Goal: Transaction & Acquisition: Purchase product/service

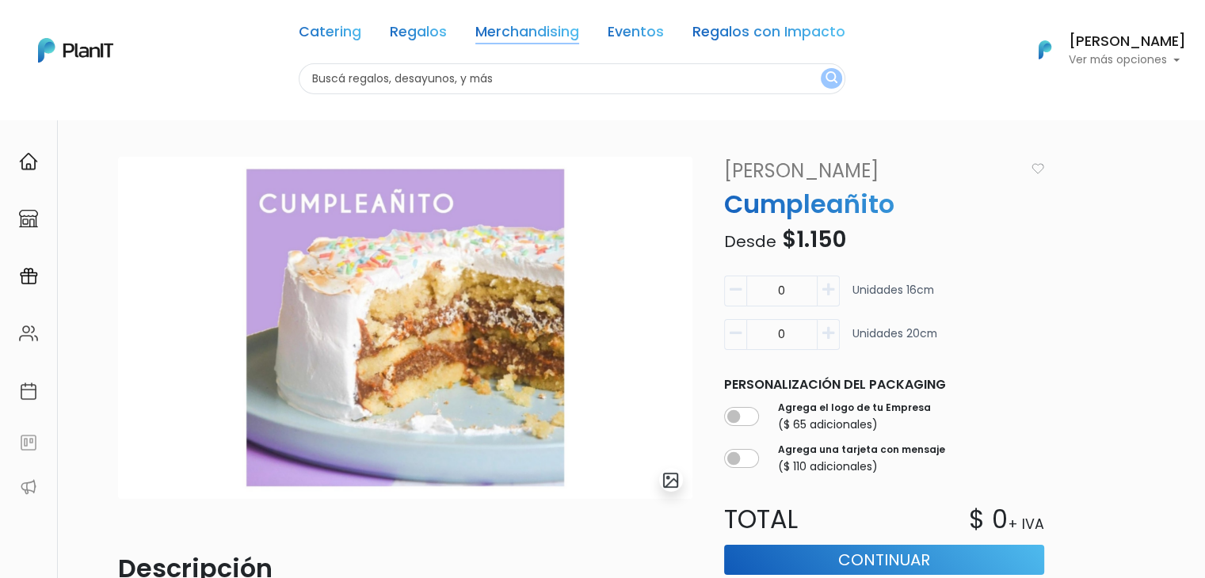
click at [542, 27] on link "Merchandising" at bounding box center [527, 34] width 104 height 19
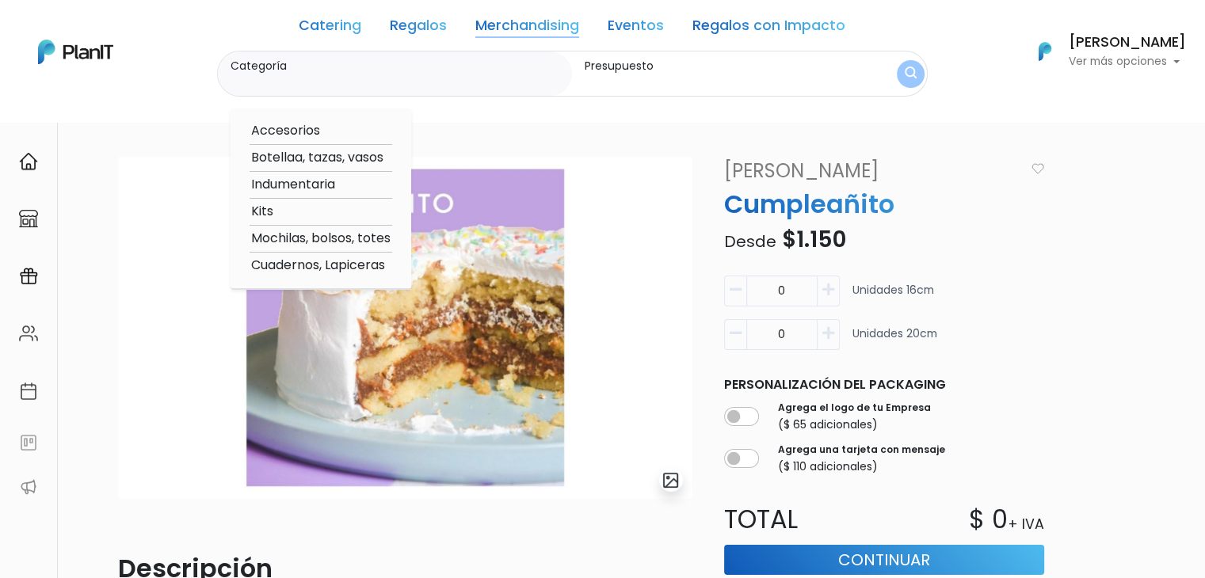
click at [318, 186] on option "Indumentaria" at bounding box center [321, 185] width 143 height 20
type input "Indumentaria"
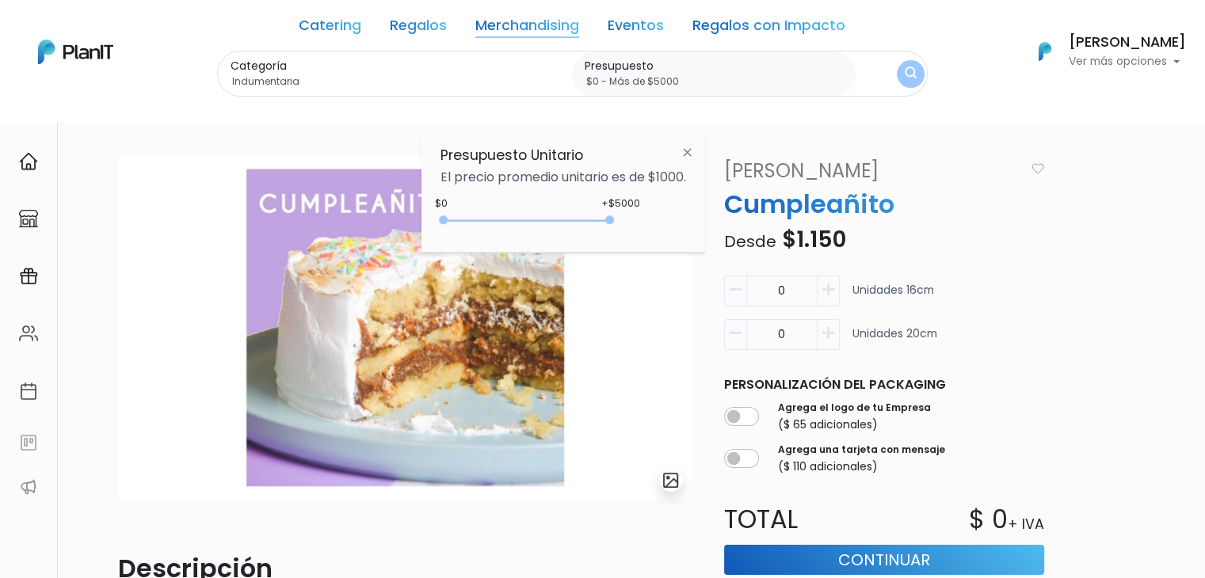
type input "$0 - Más de $5000"
drag, startPoint x: 474, startPoint y: 226, endPoint x: 648, endPoint y: 224, distance: 174.3
click at [648, 224] on div "+$5000 $0 0 : 5000 0 5000 0,5000" at bounding box center [564, 224] width 246 height 32
click at [909, 70] on img "submit" at bounding box center [910, 74] width 14 height 18
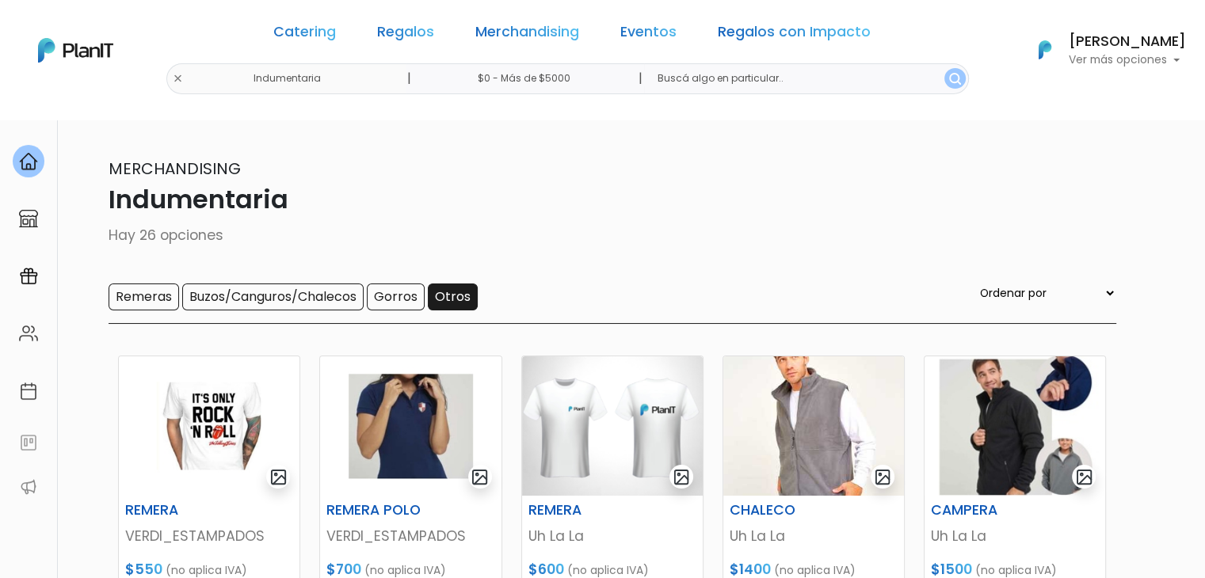
click at [447, 302] on input "Otros" at bounding box center [453, 297] width 50 height 27
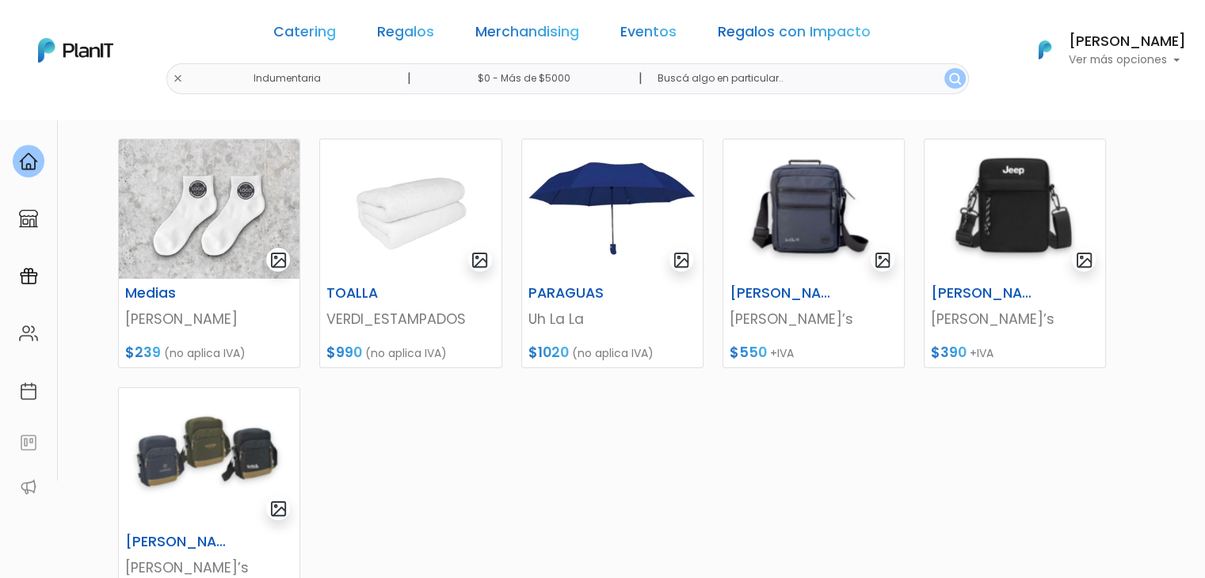
scroll to position [216, 0]
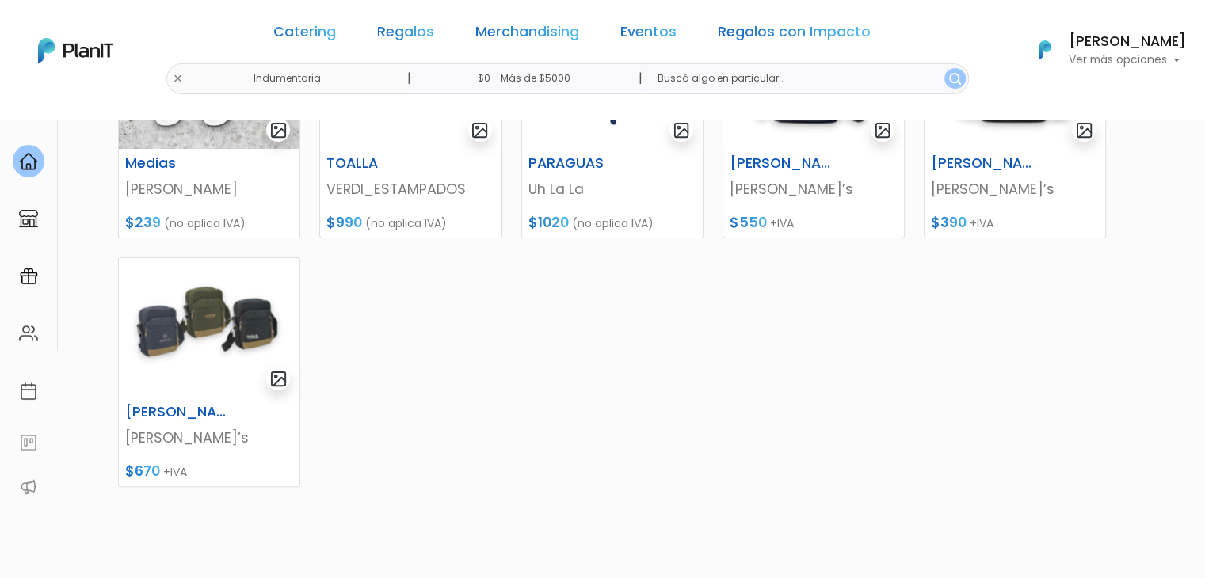
scroll to position [358, 0]
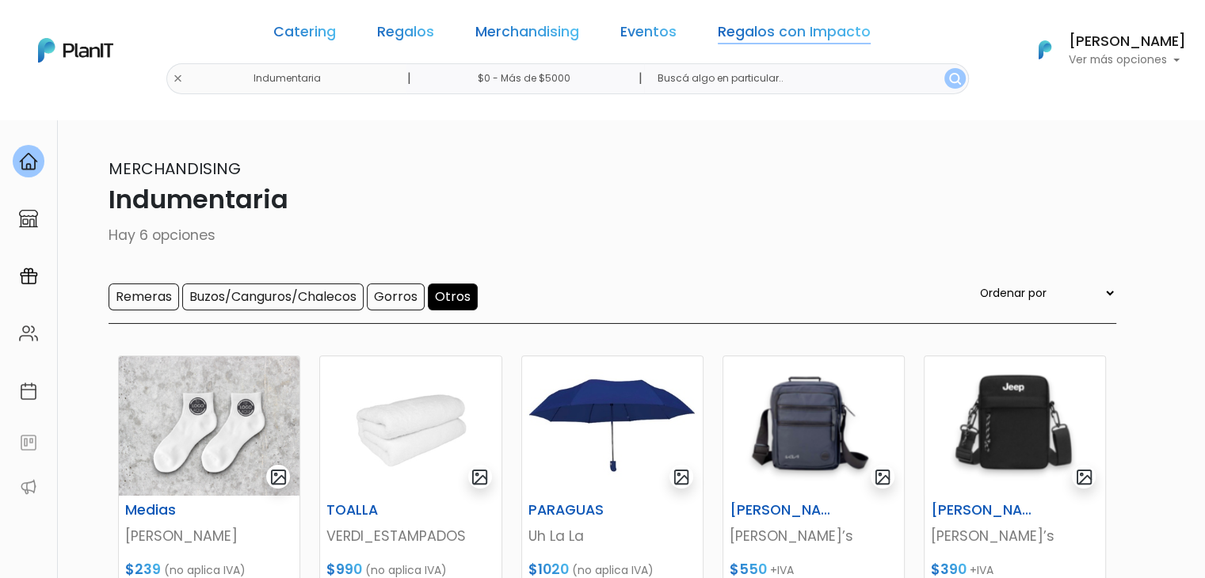
click at [778, 32] on link "Regalos con Impacto" at bounding box center [794, 34] width 153 height 19
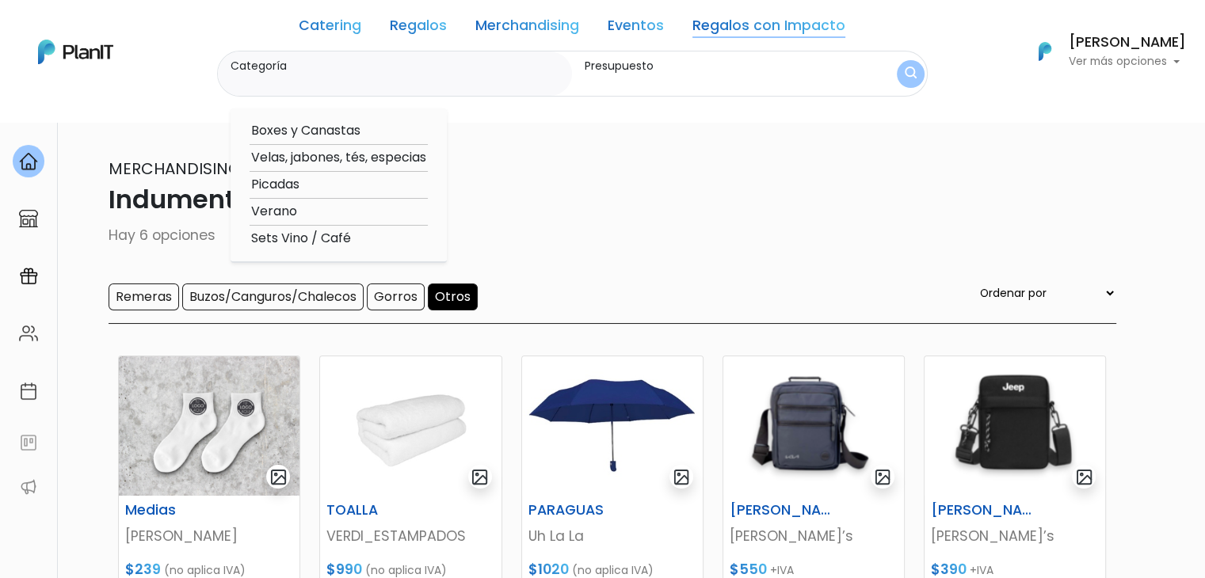
click at [359, 157] on option "Velas, jabones, tés, especias" at bounding box center [339, 158] width 178 height 20
type input "Velas, jabones, tés, especias"
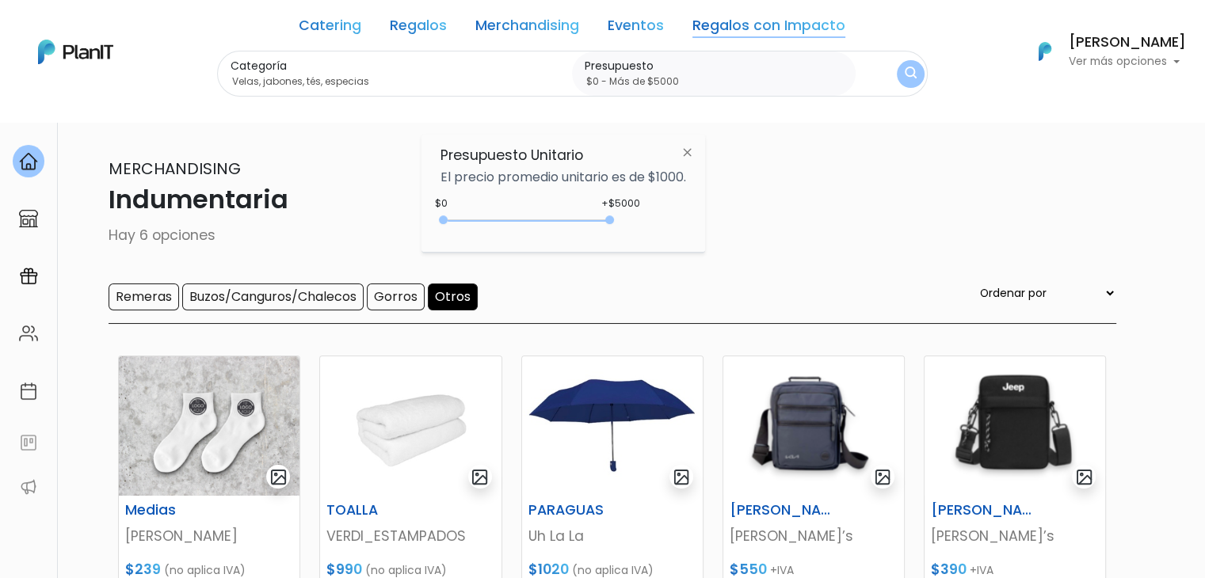
type input "$0 - Más de $5000"
drag, startPoint x: 469, startPoint y: 216, endPoint x: 677, endPoint y: 235, distance: 209.2
click at [677, 235] on div "+$5000 $0 0 : 5000 0 5000 0,5000" at bounding box center [564, 224] width 246 height 32
click at [902, 71] on img "submit" at bounding box center [910, 74] width 17 height 21
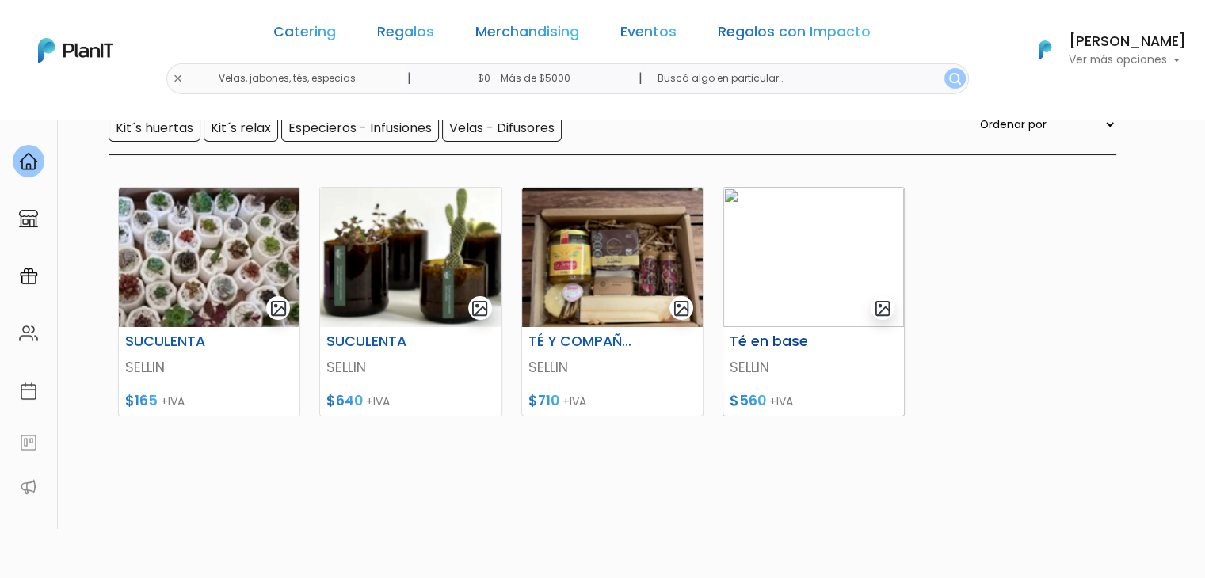
click at [772, 250] on img at bounding box center [813, 257] width 181 height 139
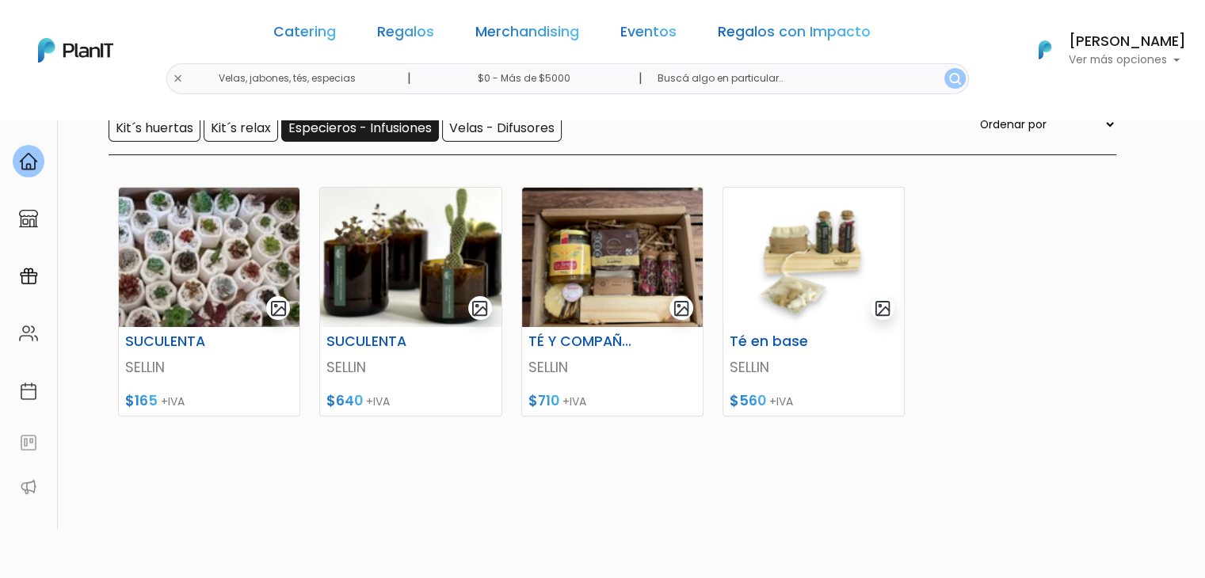
click at [339, 126] on input "Especieros - Infusiones" at bounding box center [360, 128] width 158 height 27
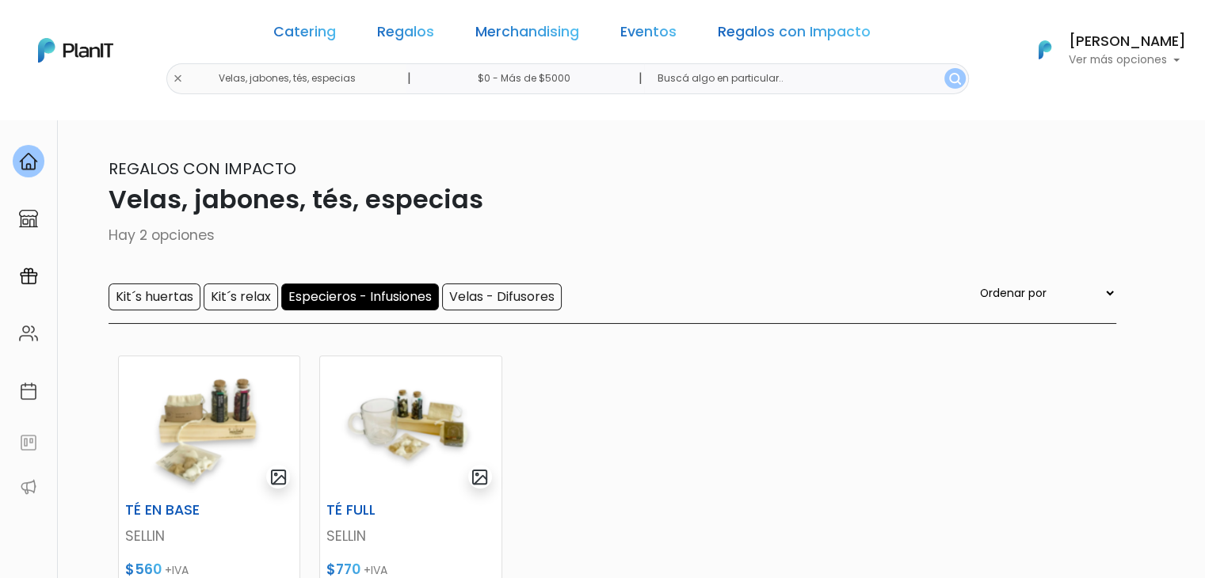
click at [368, 295] on input "Especieros - Infusiones" at bounding box center [360, 297] width 158 height 27
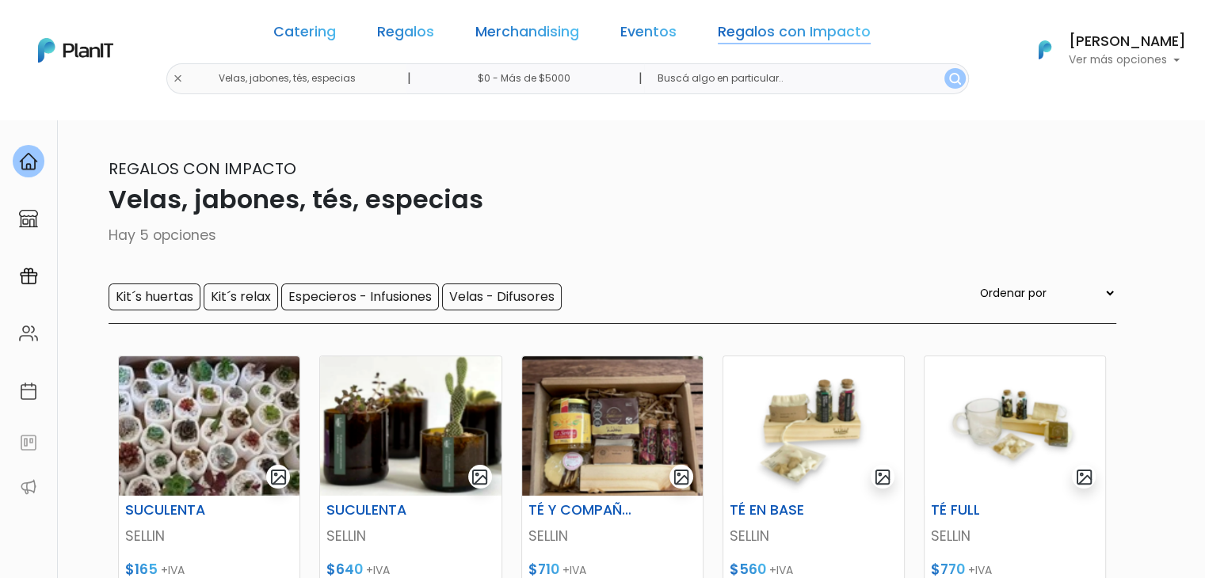
click at [742, 25] on link "Regalos con Impacto" at bounding box center [794, 34] width 153 height 19
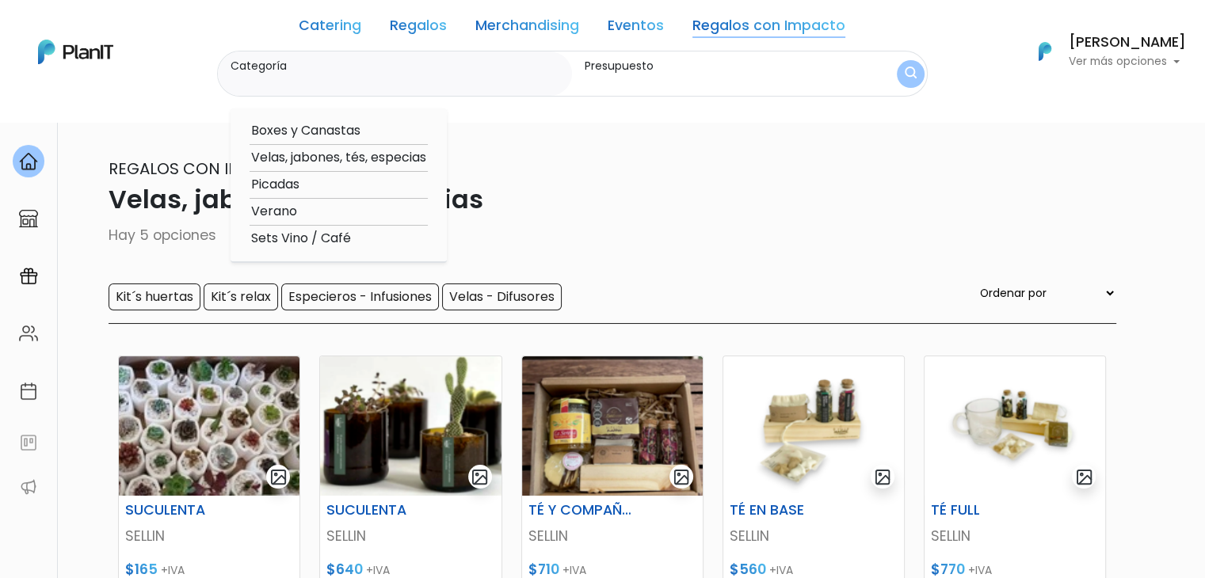
click at [271, 248] on option "Sets Vino / Café" at bounding box center [339, 239] width 178 height 20
type input "Sets Vino / Café"
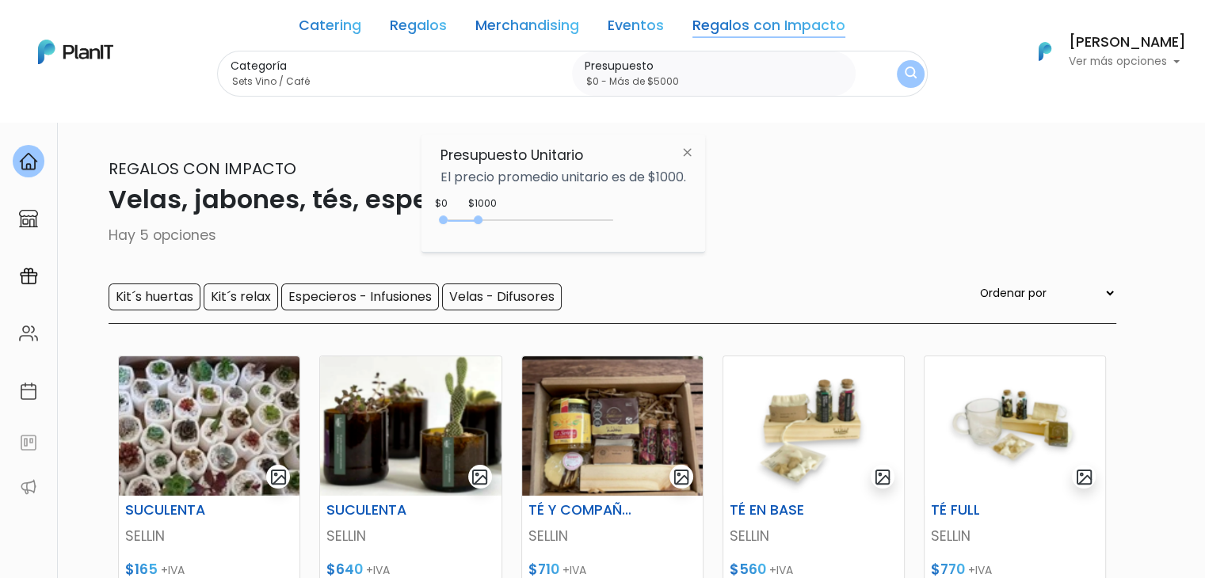
type input "$0 - Más de $5000"
drag, startPoint x: 482, startPoint y: 219, endPoint x: 659, endPoint y: 242, distance: 179.0
click at [659, 242] on div "Presupuesto Unitario El precio promedio unitario es de $1000. +$5000 $0 0 : 500…" at bounding box center [564, 194] width 284 height 118
click at [905, 74] on img "submit" at bounding box center [911, 74] width 12 height 15
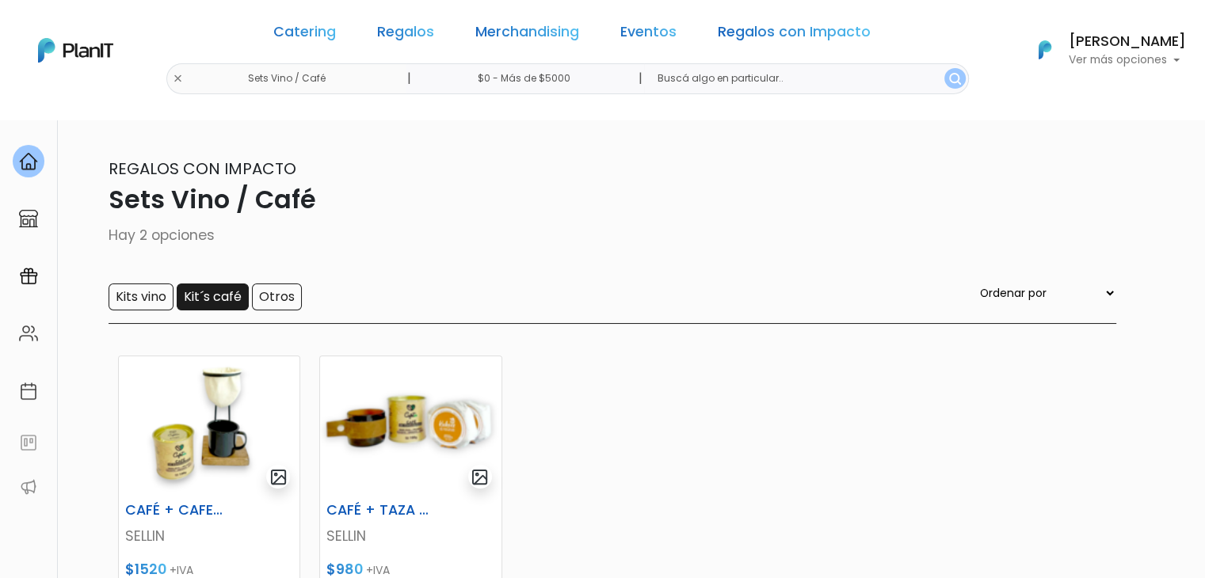
click at [200, 296] on input "Kit´s café" at bounding box center [213, 297] width 72 height 27
